Goal: Transaction & Acquisition: Purchase product/service

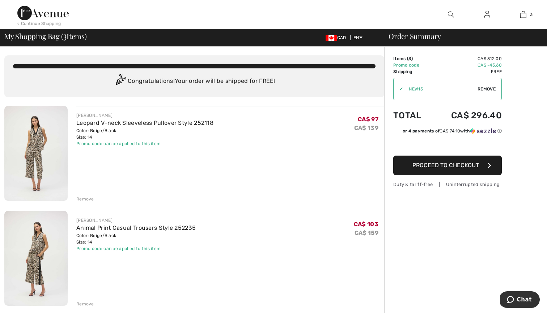
click at [493, 88] on span "Remove" at bounding box center [487, 89] width 18 height 7
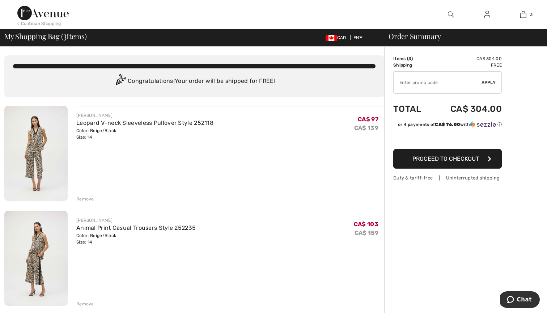
click at [427, 90] on input "TEXT" at bounding box center [438, 83] width 88 height 22
type input "EXTRA15"
click at [492, 83] on span "Apply" at bounding box center [489, 82] width 14 height 7
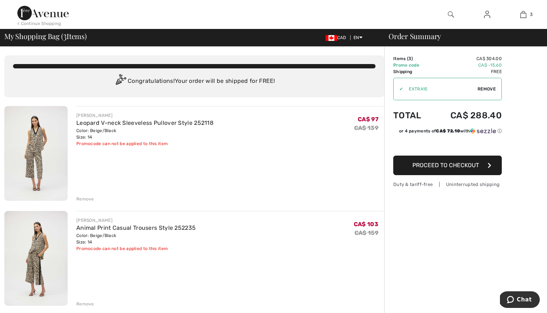
scroll to position [0, 0]
click at [46, 22] on div "< Continue Shopping" at bounding box center [39, 23] width 44 height 7
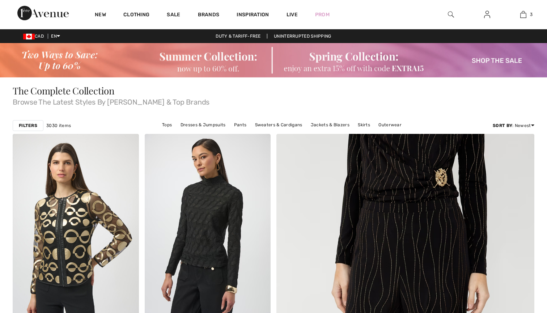
checkbox input "true"
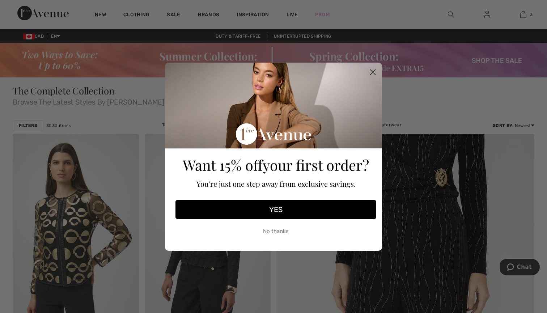
click at [374, 72] on circle "Close dialog" at bounding box center [373, 72] width 12 height 12
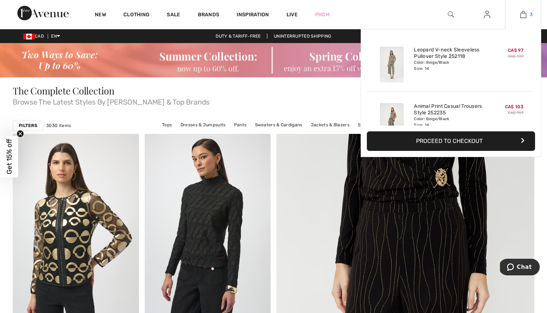
click at [527, 15] on link "3" at bounding box center [522, 14] width 35 height 9
click at [440, 137] on button "Proceed to Checkout" at bounding box center [451, 141] width 168 height 20
click at [423, 143] on button "Proceed to Checkout" at bounding box center [451, 141] width 168 height 20
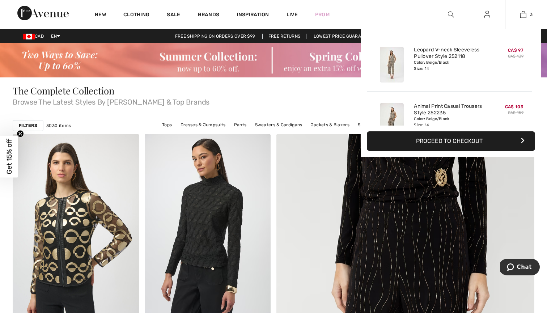
click at [423, 143] on button "Proceed to Checkout" at bounding box center [451, 141] width 168 height 20
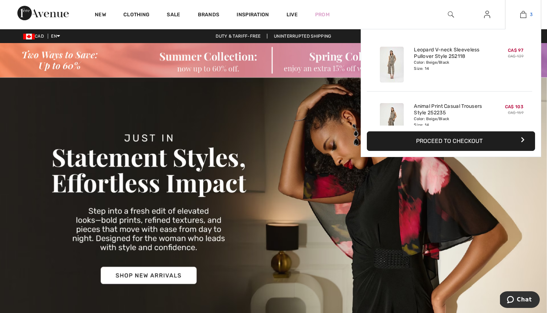
click at [523, 16] on img at bounding box center [523, 14] width 6 height 9
click at [433, 139] on button "Proceed to Checkout" at bounding box center [451, 141] width 168 height 20
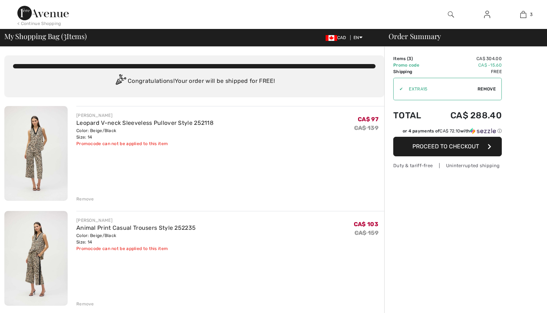
checkbox input "true"
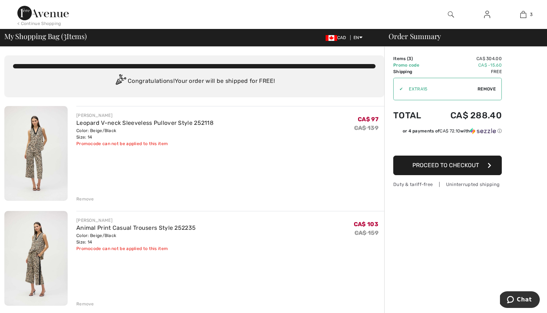
click at [490, 90] on span "Remove" at bounding box center [487, 89] width 18 height 7
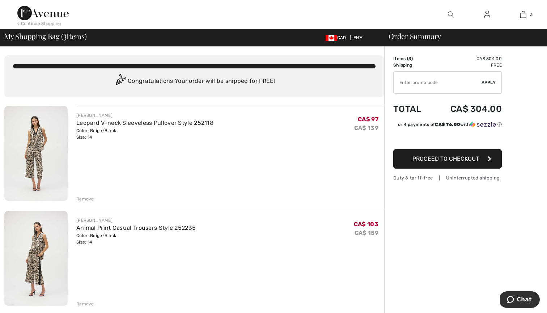
click at [433, 87] on input "TEXT" at bounding box center [438, 83] width 88 height 22
type input "NEW15"
click at [488, 84] on span "Apply" at bounding box center [489, 82] width 14 height 7
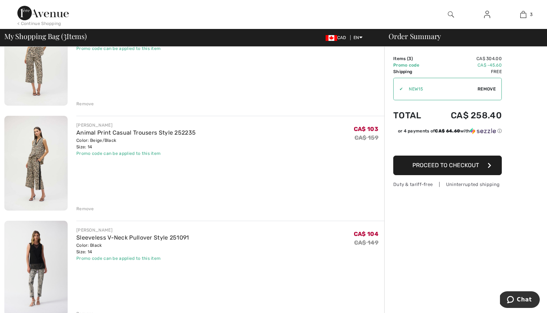
scroll to position [97, 0]
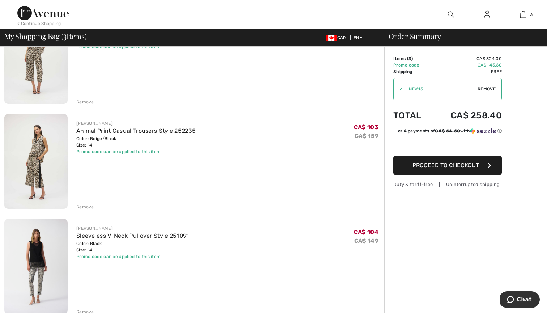
click at [426, 165] on span "Proceed to Checkout" at bounding box center [445, 165] width 67 height 7
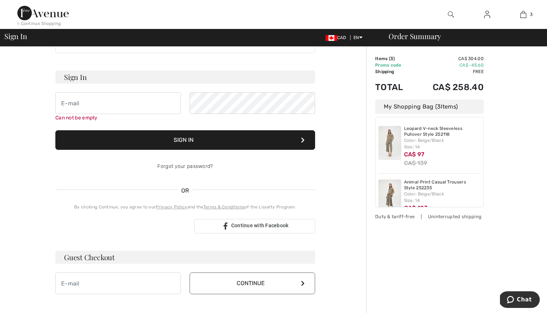
scroll to position [31, 0]
click at [125, 101] on input "email" at bounding box center [118, 103] width 126 height 22
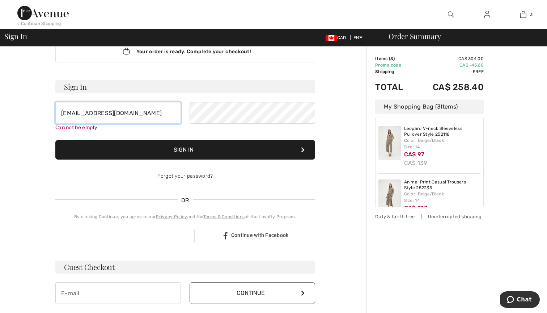
scroll to position [22, 0]
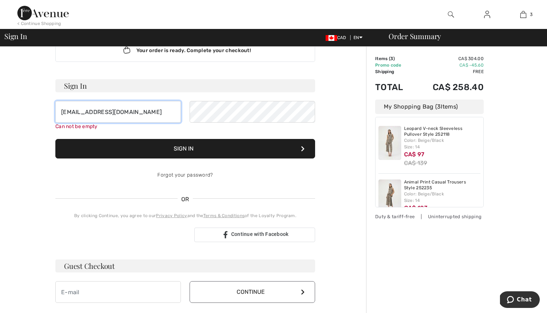
type input "[EMAIL_ADDRESS][DOMAIN_NAME]"
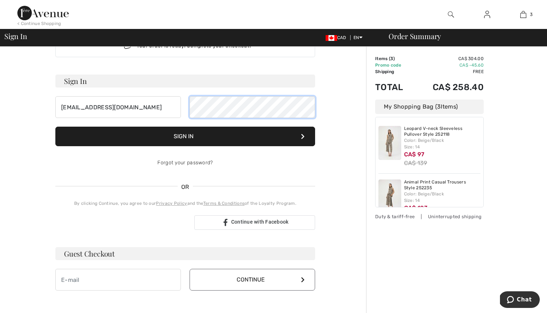
scroll to position [24, 0]
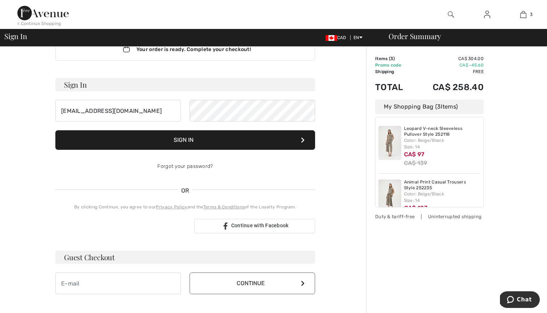
click at [178, 137] on button "Sign In" at bounding box center [185, 140] width 260 height 20
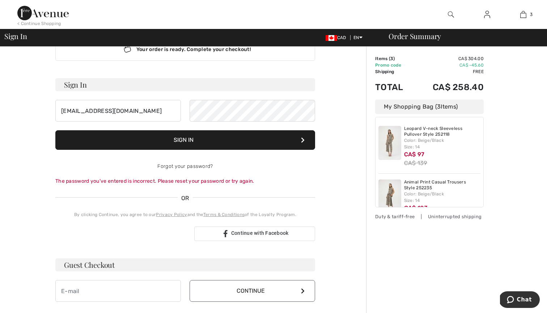
click at [177, 140] on button "Sign In" at bounding box center [185, 140] width 260 height 20
click at [171, 110] on div "[EMAIL_ADDRESS][DOMAIN_NAME]" at bounding box center [185, 111] width 260 height 22
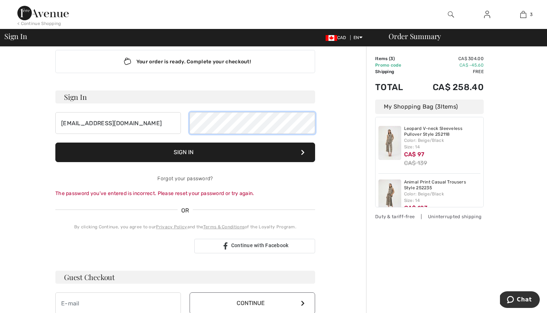
scroll to position [22, 0]
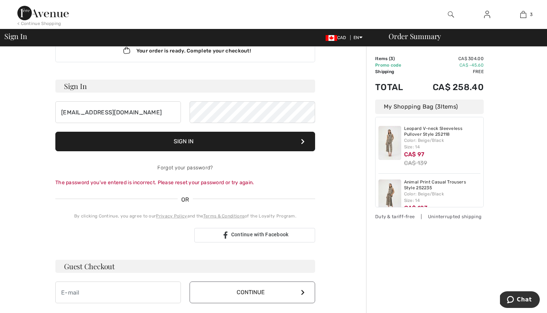
drag, startPoint x: 163, startPoint y: 133, endPoint x: 165, endPoint y: 137, distance: 4.5
click at [163, 133] on button "Sign In" at bounding box center [185, 142] width 260 height 20
click at [177, 144] on button "Sign In" at bounding box center [185, 142] width 260 height 20
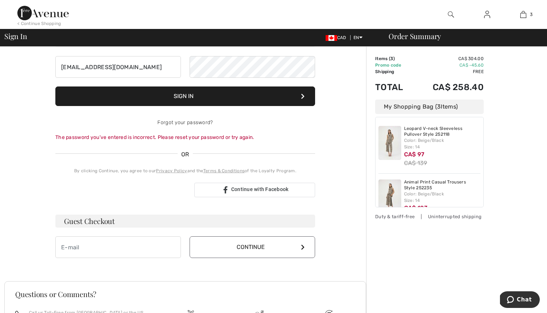
scroll to position [69, 0]
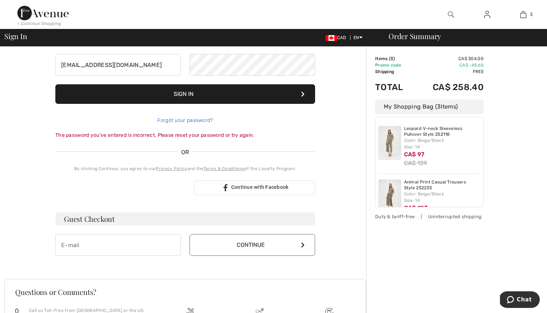
click at [185, 121] on link "Forgot your password?" at bounding box center [184, 120] width 55 height 6
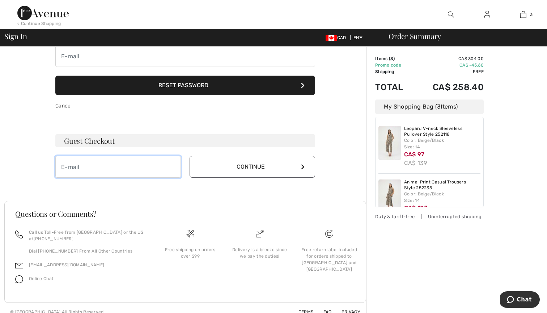
click at [111, 163] on input "email" at bounding box center [118, 167] width 126 height 22
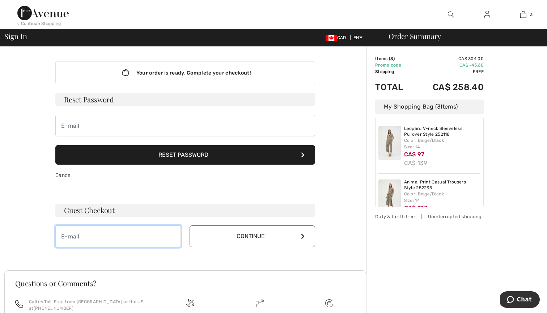
scroll to position [0, 0]
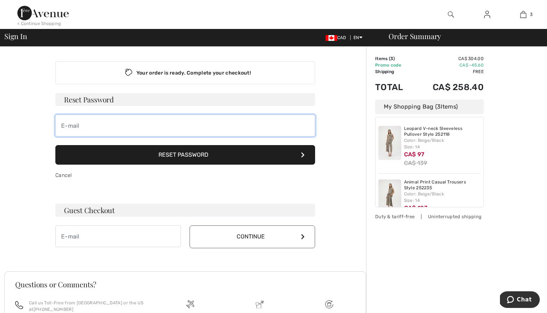
click at [123, 128] on input "email" at bounding box center [185, 126] width 260 height 22
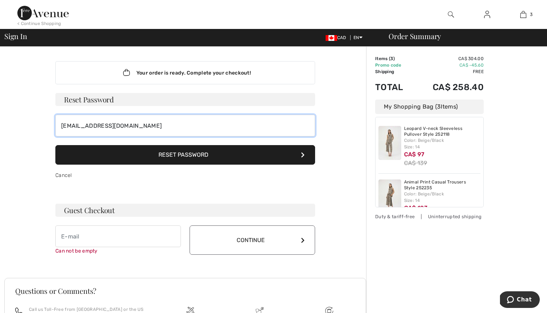
type input "[EMAIL_ADDRESS][DOMAIN_NAME]"
click at [155, 155] on button "Reset Password" at bounding box center [185, 155] width 260 height 20
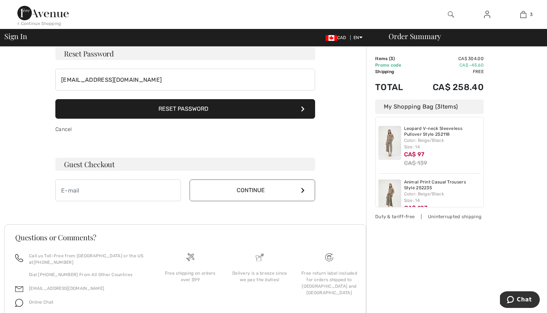
scroll to position [50, 0]
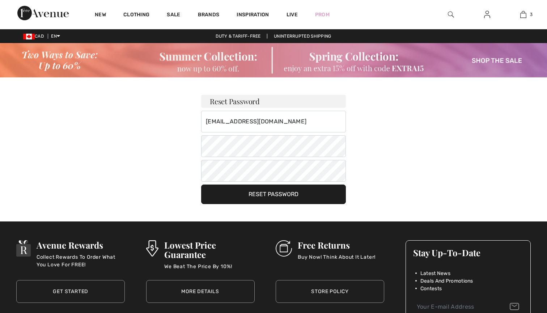
checkbox input "true"
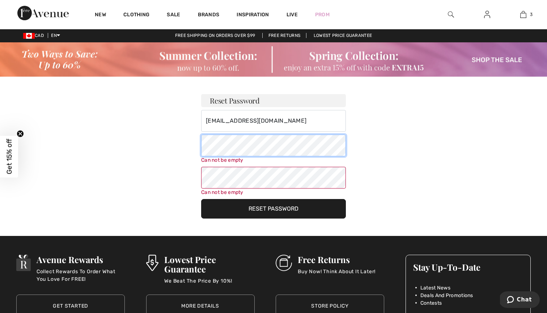
scroll to position [4, 0]
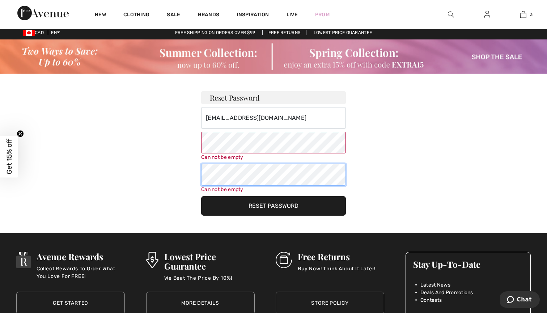
click at [242, 178] on div "Can not be empty" at bounding box center [273, 178] width 145 height 29
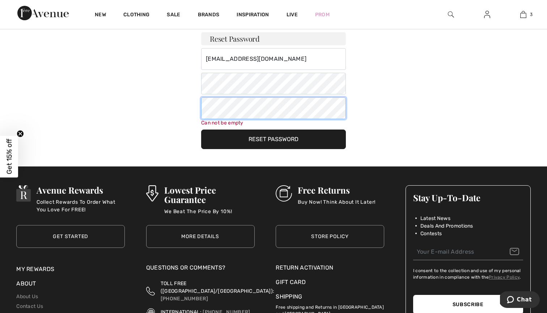
scroll to position [60, 0]
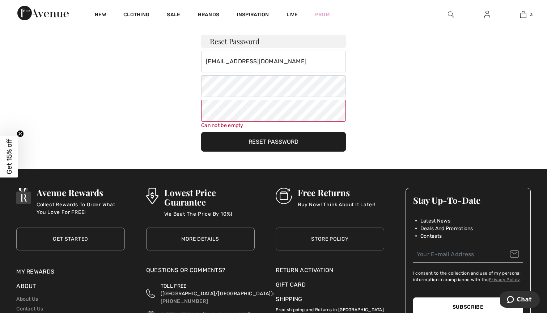
click at [254, 136] on button "Reset Password" at bounding box center [273, 142] width 145 height 20
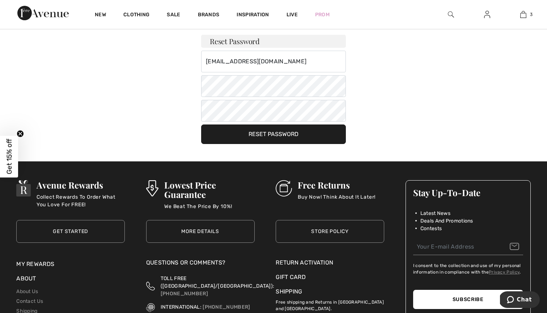
scroll to position [60, 0]
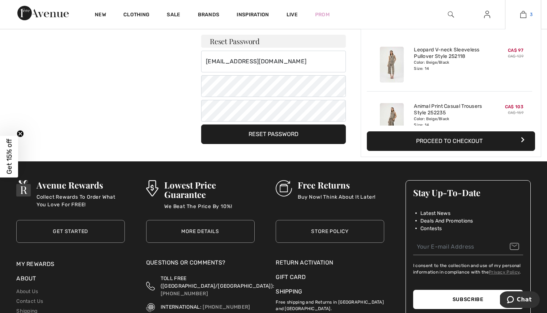
click at [528, 14] on link "3" at bounding box center [522, 14] width 35 height 9
click at [523, 15] on img at bounding box center [523, 14] width 6 height 9
click at [459, 138] on button "Proceed to Checkout" at bounding box center [451, 141] width 168 height 20
click at [457, 138] on button "Proceed to Checkout" at bounding box center [451, 141] width 168 height 20
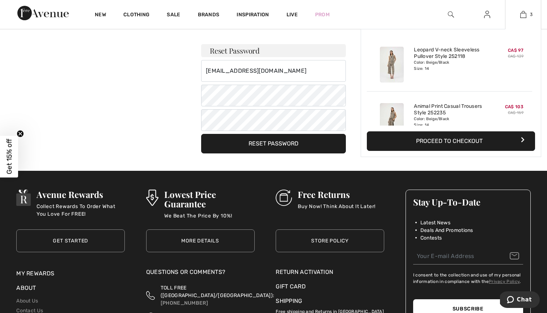
click at [457, 138] on button "Proceed to Checkout" at bounding box center [451, 141] width 168 height 20
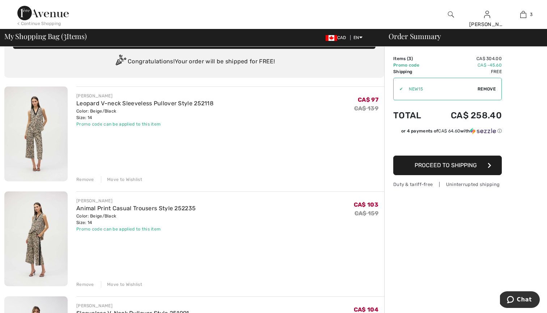
scroll to position [0, 0]
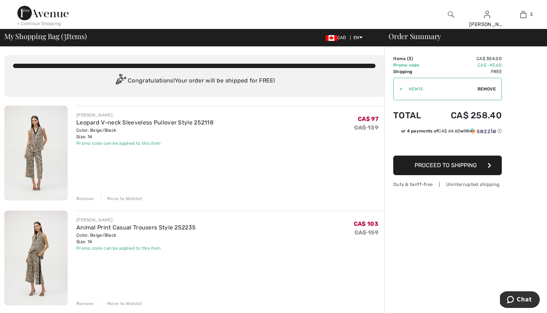
click at [444, 170] on button "Proceed to Shipping" at bounding box center [447, 166] width 109 height 20
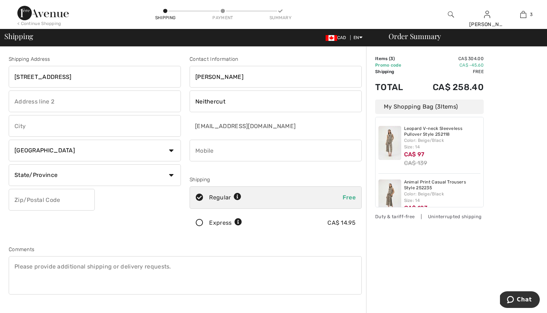
type input "[STREET_ADDRESS]"
type input "White Rock"
type input "V4B1C7"
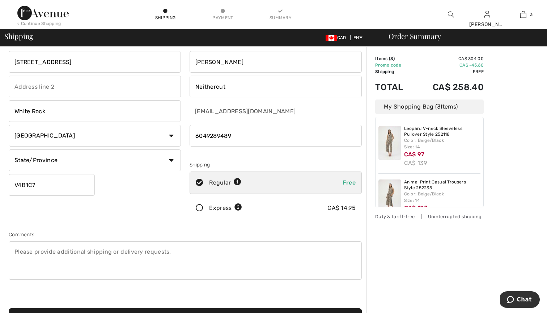
scroll to position [55, 0]
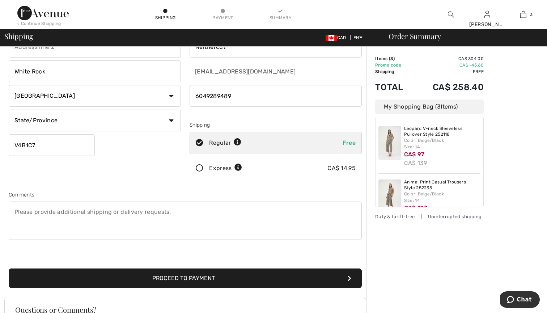
type input "6049289489"
click at [177, 282] on button "Proceed to Payment" at bounding box center [185, 278] width 353 height 20
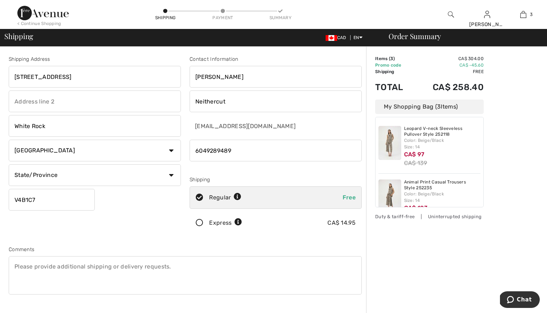
scroll to position [0, 0]
select select "BC"
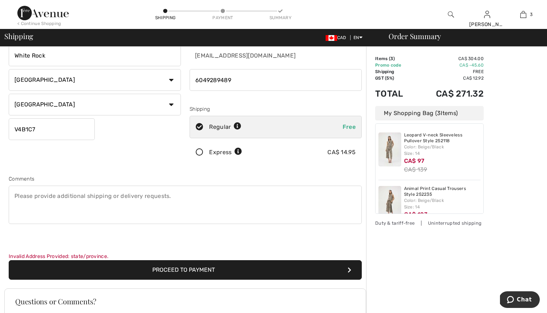
scroll to position [71, 0]
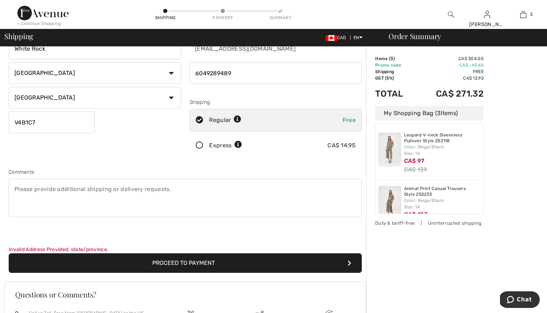
click at [190, 259] on button "Proceed to Payment" at bounding box center [185, 263] width 353 height 20
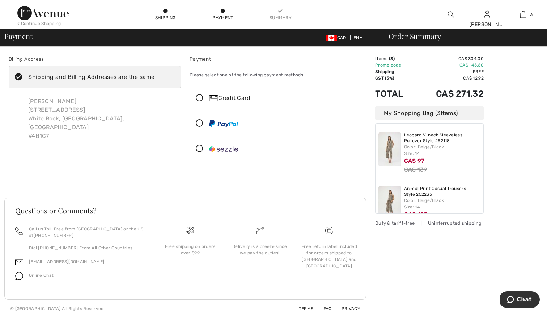
click at [200, 124] on icon at bounding box center [199, 124] width 19 height 8
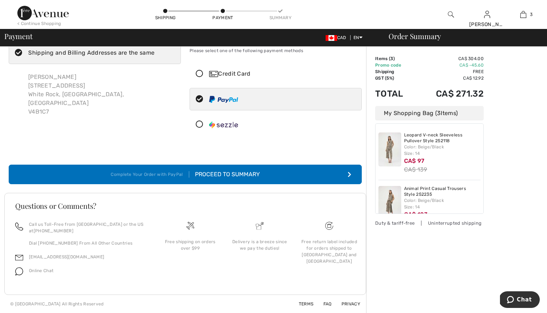
scroll to position [24, 0]
click at [216, 173] on div "Proceed to Summary" at bounding box center [224, 174] width 71 height 9
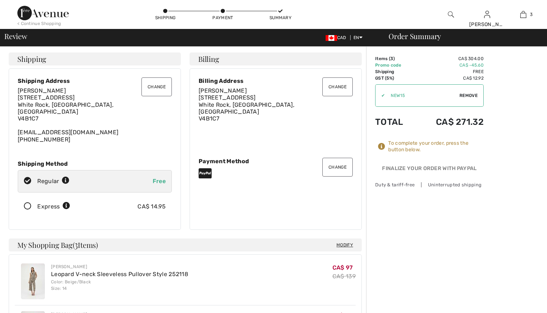
checkbox input "true"
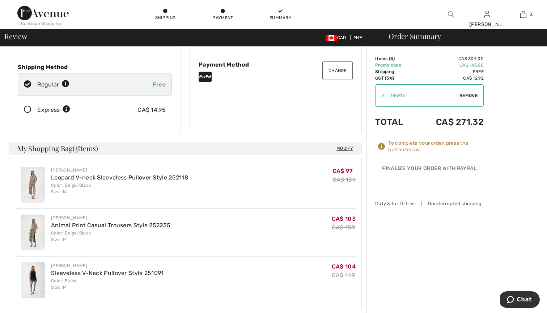
scroll to position [110, 0]
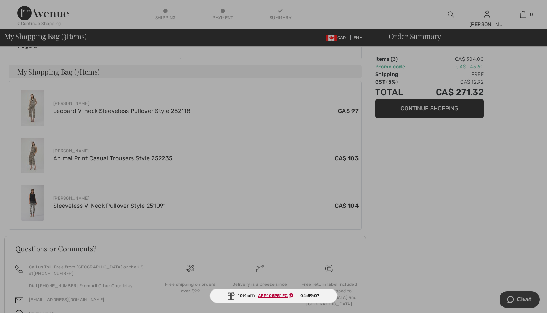
scroll to position [235, 0]
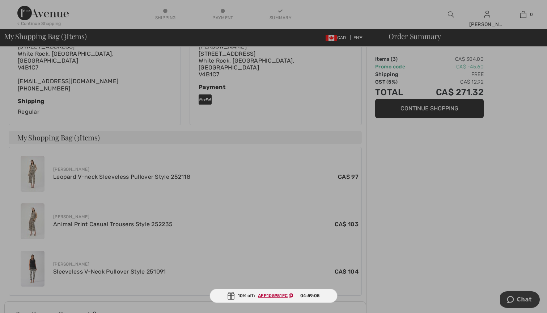
click at [33, 164] on div at bounding box center [273, 156] width 547 height 313
click at [65, 164] on div at bounding box center [273, 156] width 547 height 313
click at [89, 178] on div at bounding box center [273, 156] width 547 height 313
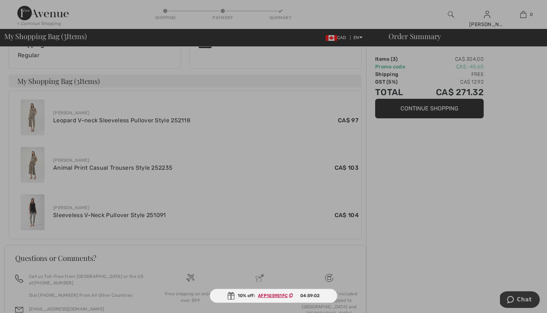
scroll to position [133, 0]
